Goal: Task Accomplishment & Management: Complete application form

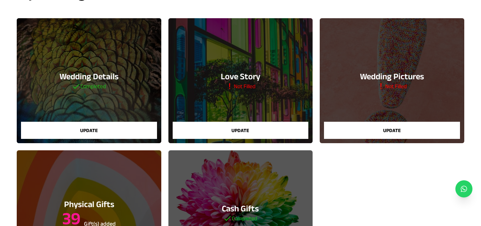
scroll to position [69, 0]
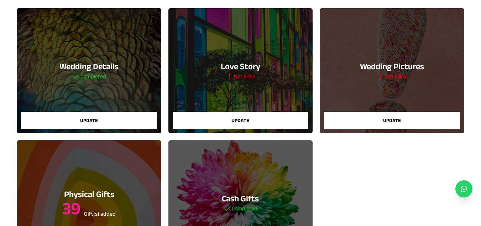
click at [239, 77] on h5 "Not Filled" at bounding box center [241, 76] width 30 height 9
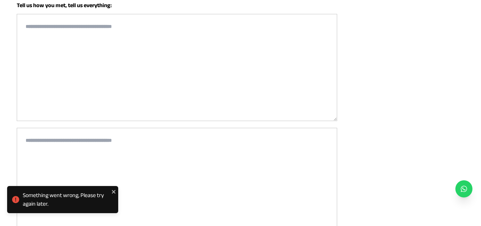
scroll to position [128, 0]
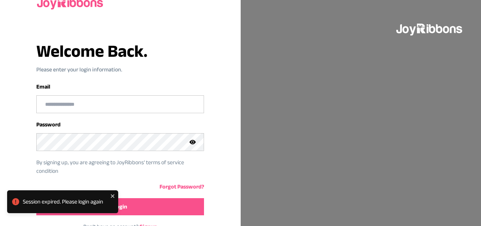
scroll to position [48, 0]
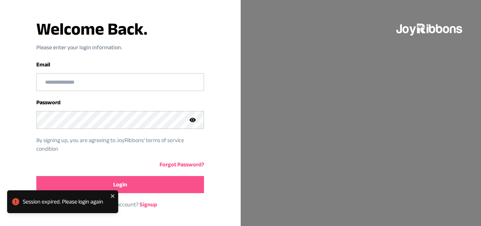
type input "**********"
click at [130, 182] on button "Login" at bounding box center [120, 184] width 168 height 17
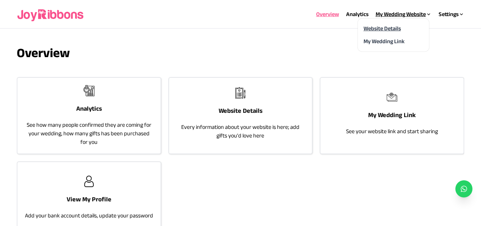
click at [381, 26] on link "Website Details" at bounding box center [382, 28] width 37 height 6
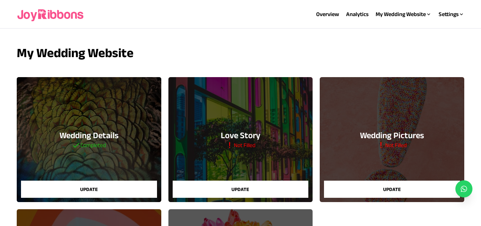
click at [243, 139] on h3 "Love Story" at bounding box center [241, 134] width 40 height 11
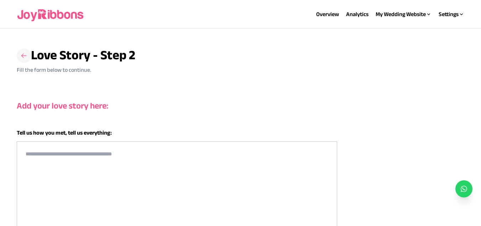
click at [25, 56] on icon at bounding box center [23, 55] width 7 height 7
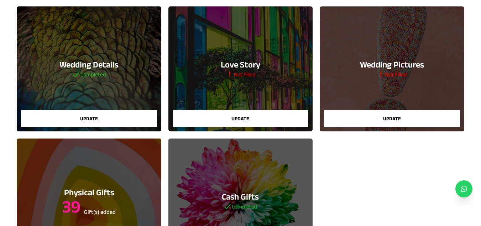
scroll to position [74, 0]
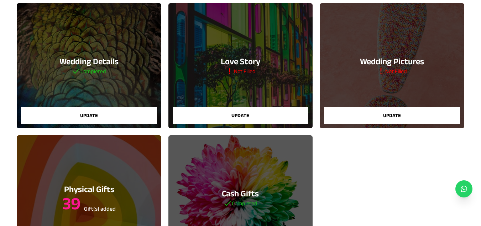
click at [406, 89] on div "Wedding Pictures Not Filled Update" at bounding box center [392, 65] width 144 height 125
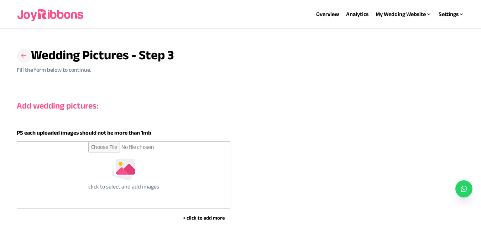
click at [29, 58] on h3 at bounding box center [24, 55] width 14 height 14
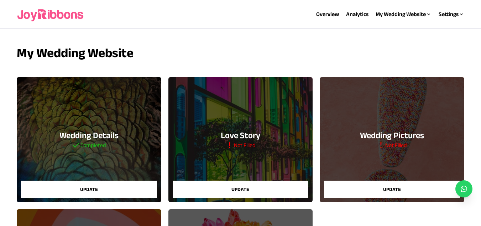
click at [391, 181] on button "Update" at bounding box center [392, 188] width 136 height 17
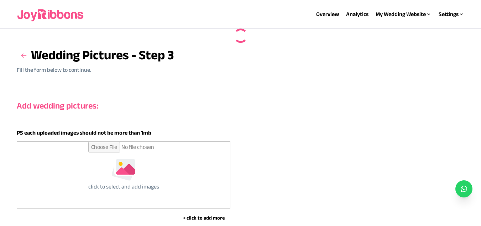
scroll to position [81, 0]
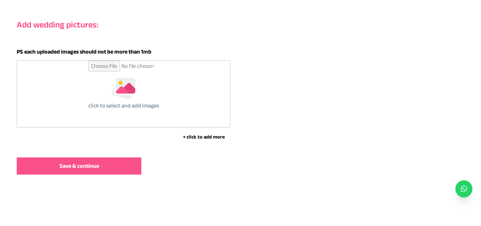
click at [131, 93] on input "file" at bounding box center [123, 94] width 71 height 66
type input "**********"
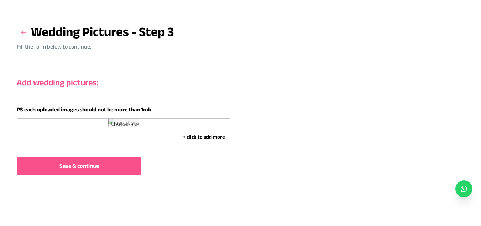
scroll to position [281, 0]
click at [200, 138] on button "+ click to add more" at bounding box center [203, 136] width 53 height 7
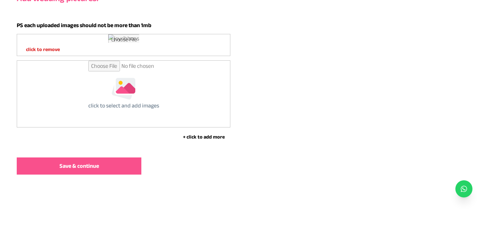
click at [136, 127] on input "file" at bounding box center [123, 94] width 71 height 66
type input "**********"
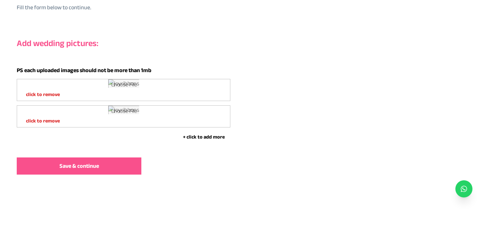
scroll to position [578, 0]
click at [210, 135] on button "+ click to add more" at bounding box center [203, 136] width 53 height 7
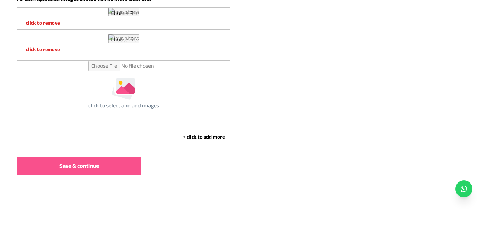
click at [135, 127] on input "file" at bounding box center [123, 94] width 71 height 66
type input "**********"
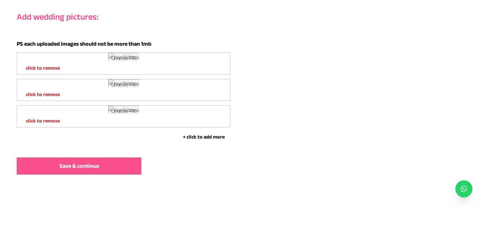
scroll to position [767, 0]
click at [103, 163] on button "Save & continue" at bounding box center [79, 165] width 125 height 17
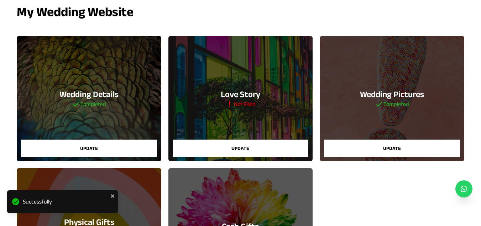
scroll to position [40, 0]
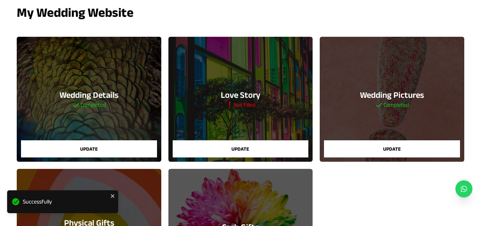
click at [392, 104] on h5 "Completed" at bounding box center [392, 104] width 34 height 9
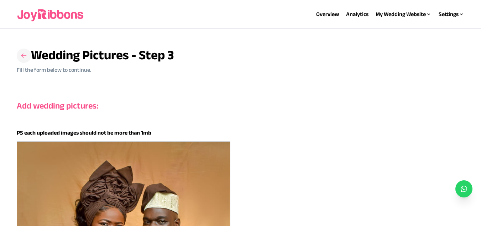
click at [25, 49] on h3 at bounding box center [24, 55] width 14 height 14
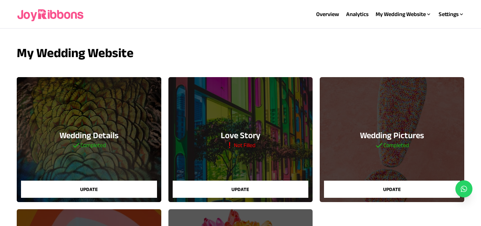
click at [396, 133] on h3 "Wedding Pictures" at bounding box center [392, 134] width 64 height 11
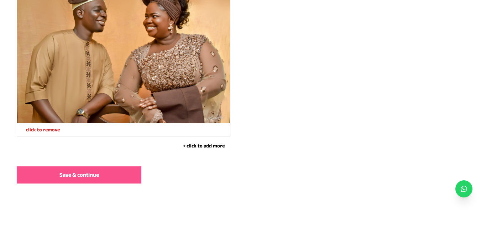
scroll to position [758, 0]
click at [206, 145] on button "+ click to add more" at bounding box center [203, 144] width 53 height 7
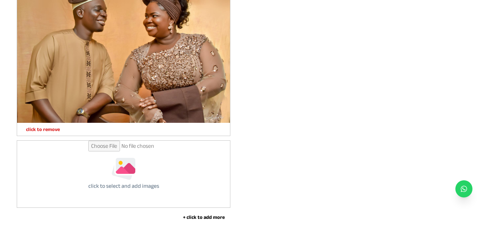
click at [141, 172] on input "file" at bounding box center [123, 173] width 71 height 66
type input "**********"
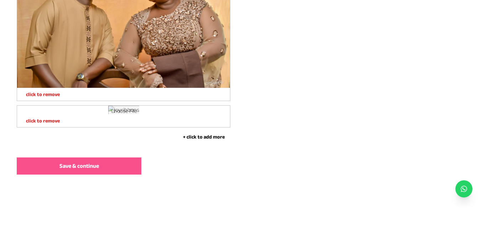
scroll to position [1051, 0]
click at [84, 165] on span "Save & continue" at bounding box center [80, 165] width 40 height 9
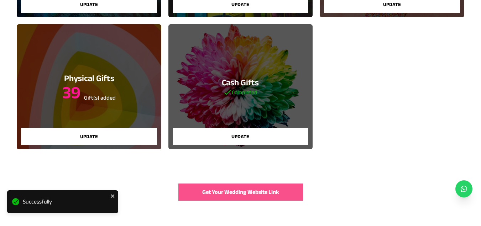
scroll to position [185, 0]
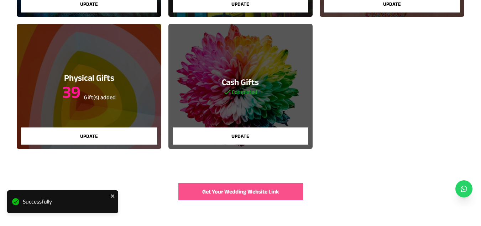
click at [259, 85] on h3 "Cash Gifts" at bounding box center [240, 81] width 37 height 11
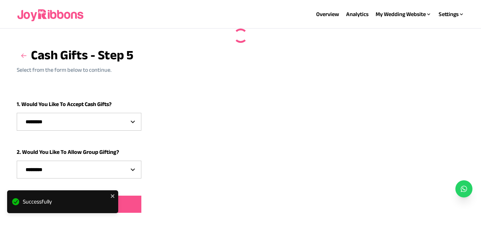
select select "***"
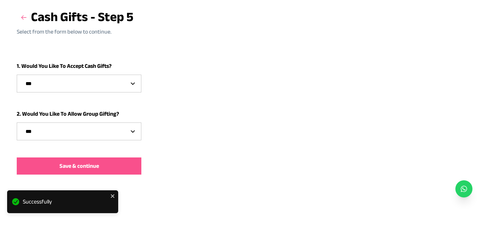
click at [91, 169] on span "Save & continue" at bounding box center [80, 165] width 40 height 9
